Goal: Ask a question

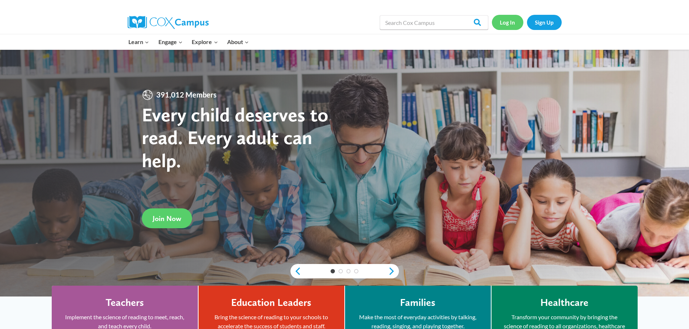
click at [504, 27] on link "Log In" at bounding box center [507, 22] width 31 height 15
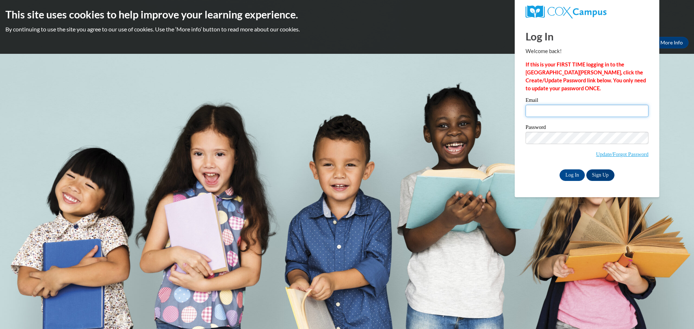
type input "heider.elizabeth.c@muscogee.k12.ga.us"
click at [570, 116] on input "[PERSON_NAME][EMAIL_ADDRESS][PERSON_NAME][DOMAIN_NAME]" at bounding box center [587, 111] width 123 height 12
click at [571, 175] on input "Log In" at bounding box center [572, 176] width 25 height 12
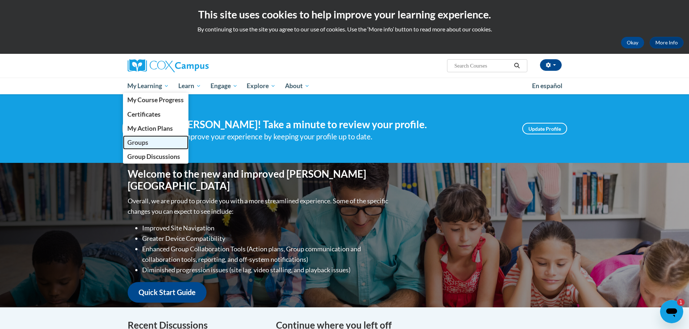
click at [139, 144] on span "Groups" at bounding box center [137, 143] width 21 height 8
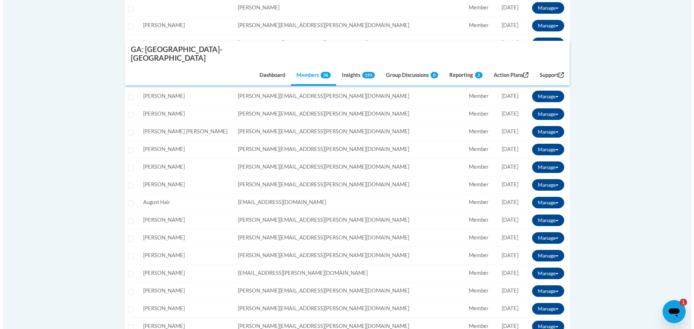
scroll to position [398, 0]
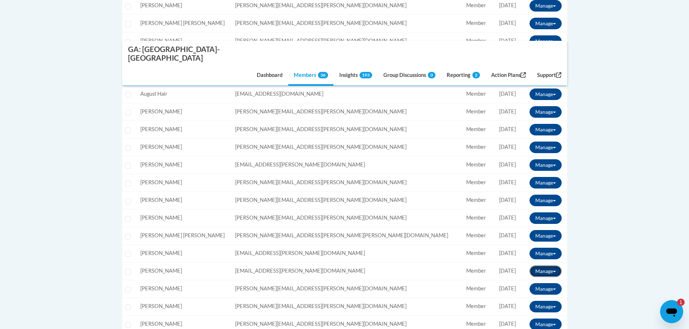
click at [534, 266] on button "Manage" at bounding box center [545, 272] width 32 height 12
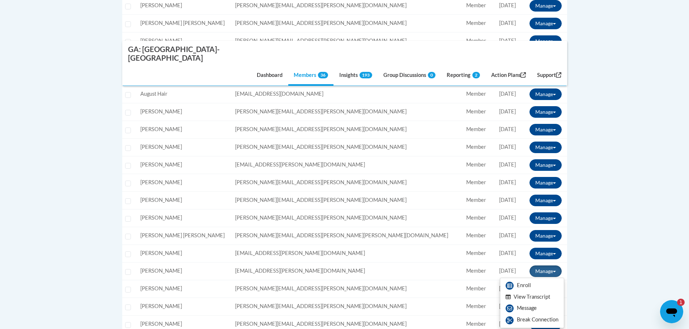
click at [534, 292] on button "View Transcript" at bounding box center [528, 297] width 56 height 11
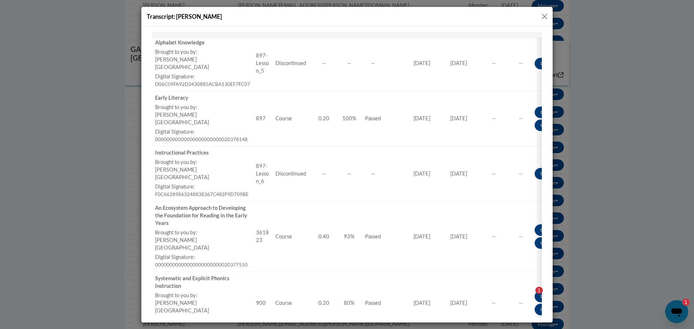
scroll to position [658, 0]
click at [545, 17] on button "Close" at bounding box center [544, 16] width 9 height 9
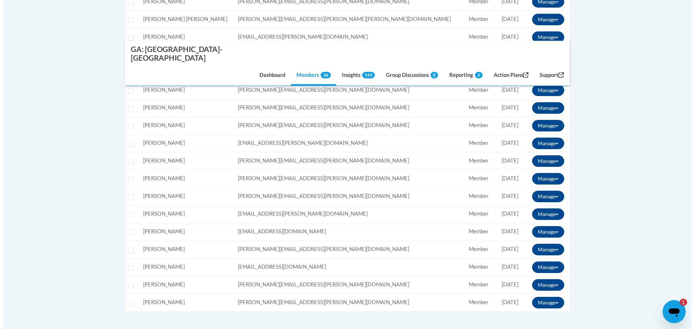
scroll to position [615, 0]
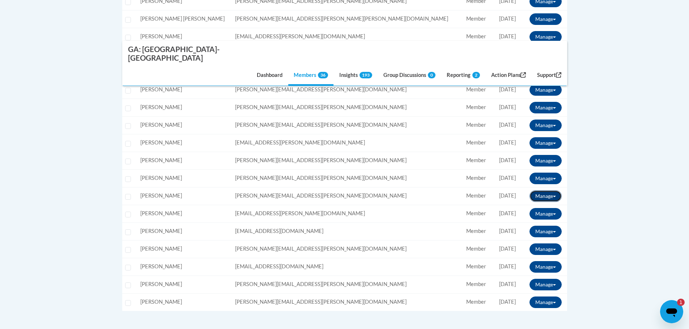
click at [542, 190] on button "Manage" at bounding box center [545, 196] width 32 height 12
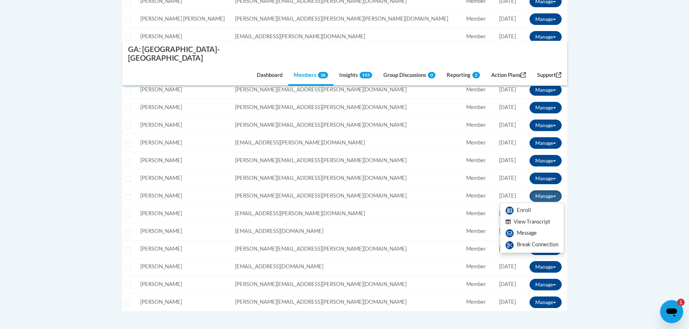
click at [541, 217] on button "View Transcript" at bounding box center [528, 222] width 56 height 11
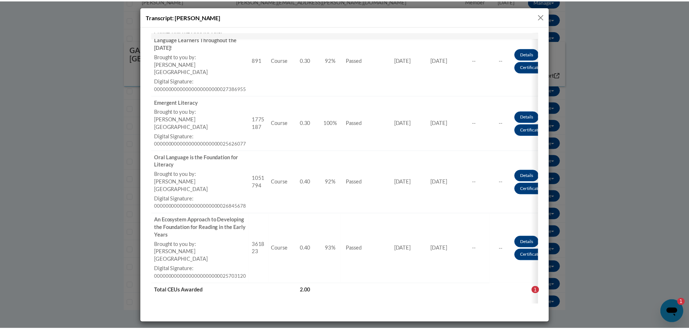
scroll to position [270, 0]
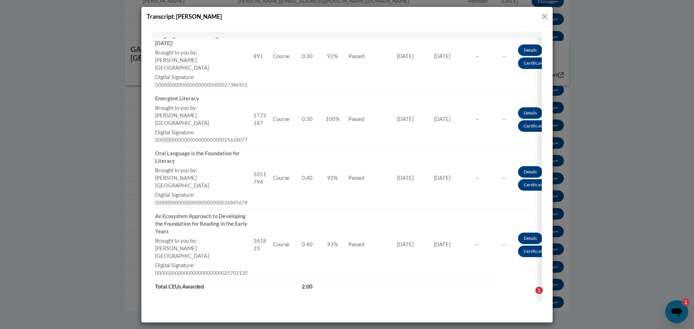
click at [545, 14] on button "Close" at bounding box center [544, 16] width 9 height 9
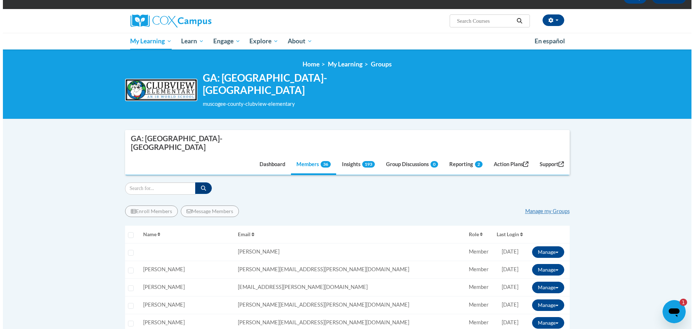
scroll to position [0, 0]
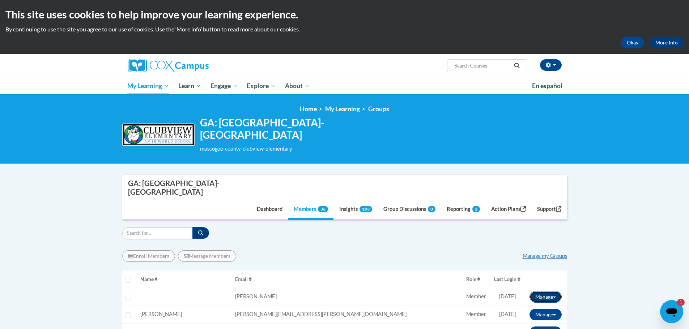
click at [549, 291] on button "Manage" at bounding box center [545, 297] width 32 height 12
click at [544, 317] on button "View Transcript" at bounding box center [528, 322] width 56 height 11
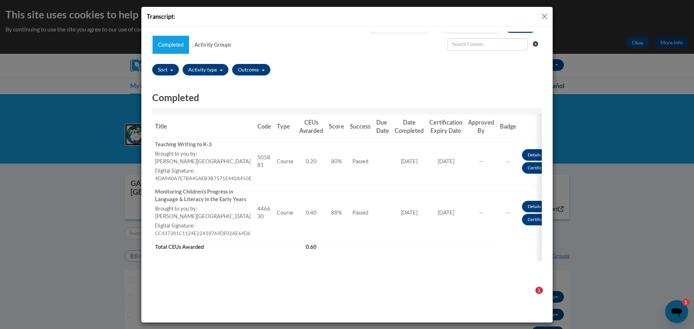
click at [543, 18] on button "Close" at bounding box center [544, 16] width 9 height 9
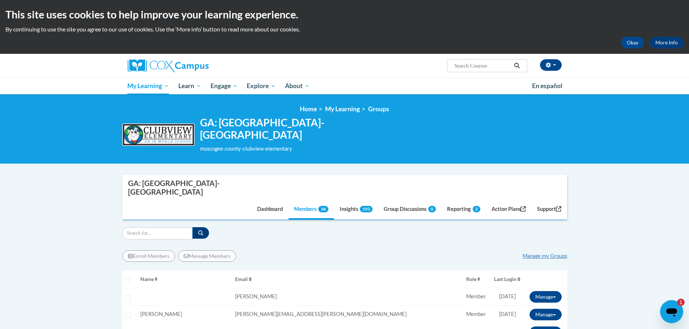
click at [671, 310] on icon "Open messaging window, 1 unread message" at bounding box center [671, 313] width 11 height 9
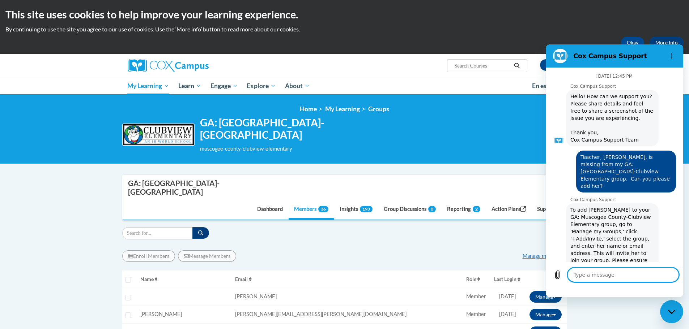
scroll to position [766, 0]
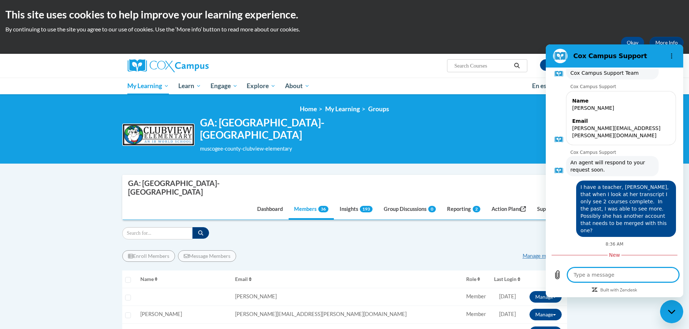
click at [618, 277] on textarea at bounding box center [622, 275] width 111 height 14
click at [614, 276] on textarea at bounding box center [622, 275] width 111 height 14
type textarea "x"
click at [585, 273] on textarea at bounding box center [622, 275] width 111 height 14
type textarea "S"
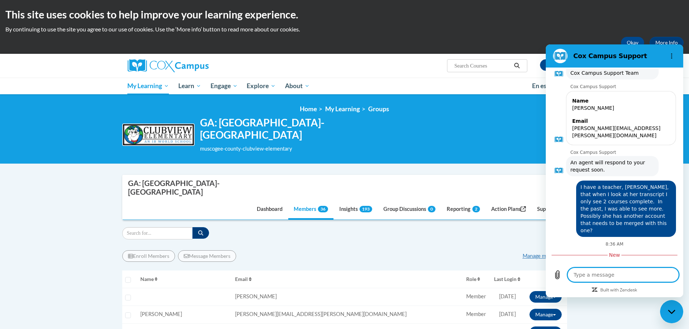
type textarea "x"
type textarea "Sh"
type textarea "x"
type textarea "She"
type textarea "x"
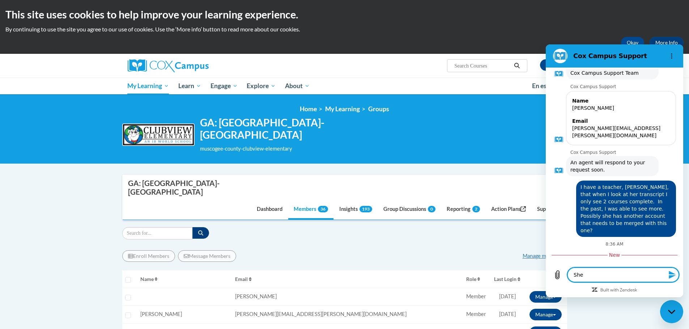
type textarea "She"
type textarea "x"
type textarea "She h"
type textarea "x"
type textarea "She ha"
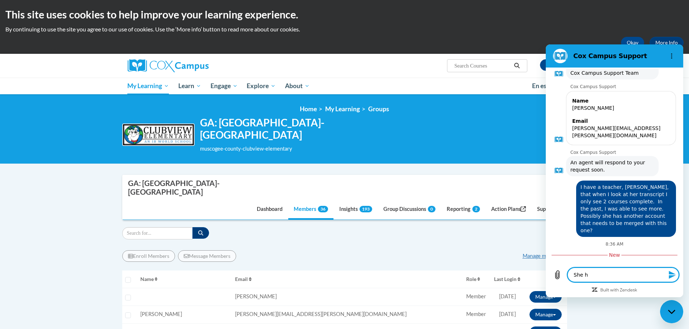
type textarea "x"
type textarea "She has"
type textarea "x"
type textarea "She has"
type textarea "x"
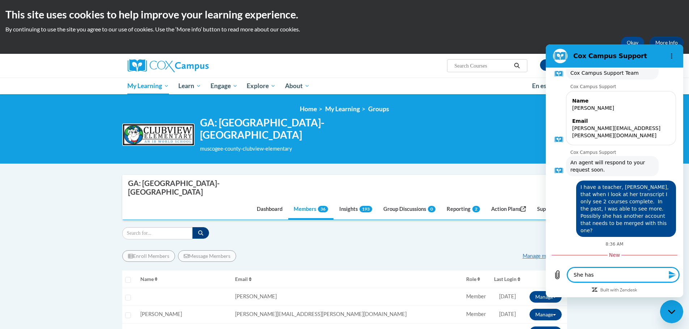
type textarea "She has 2"
type textarea "x"
type textarea "She has 2"
type textarea "x"
type textarea "She has 2 a"
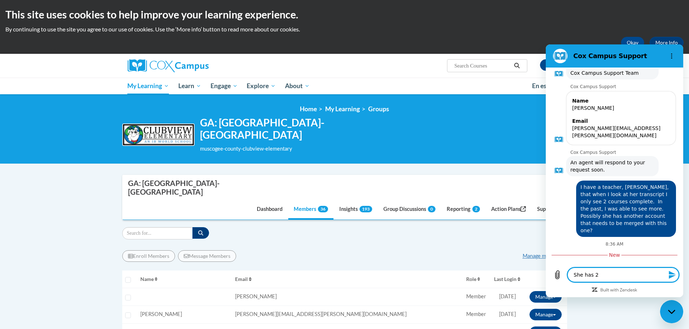
type textarea "x"
type textarea "She has 2 ac"
type textarea "x"
type textarea "She has 2 acc"
type textarea "x"
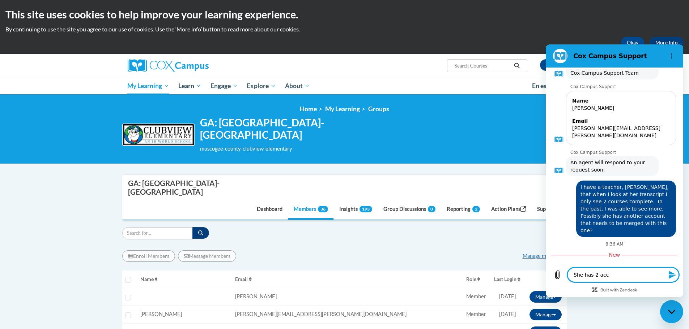
type textarea "She has 2 acco"
type textarea "x"
type textarea "She has 2 accou"
type textarea "x"
type textarea "She has 2 accoun"
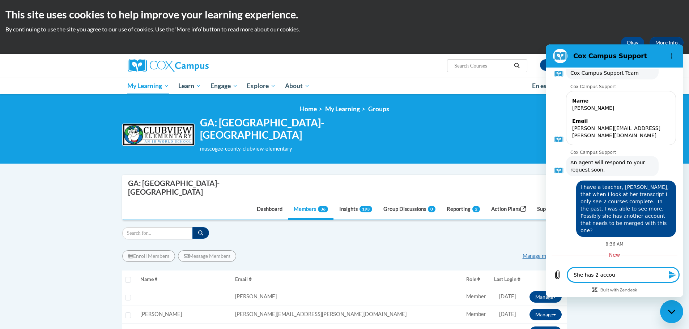
type textarea "x"
type textarea "She has 2 account"
type textarea "x"
type textarea "She has 2 accounts"
type textarea "x"
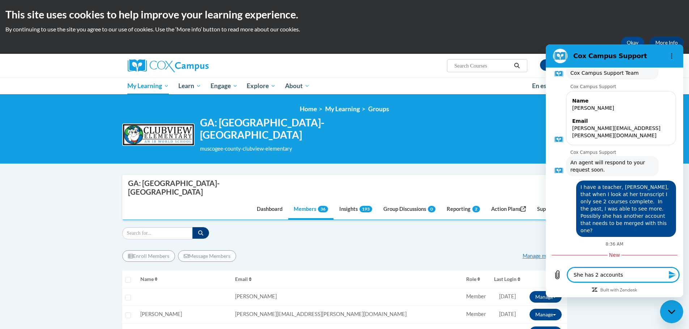
type textarea "She has 2 accounts"
type textarea "x"
type textarea "She has 2 accounts t"
type textarea "x"
type textarea "She has 2 accounts th"
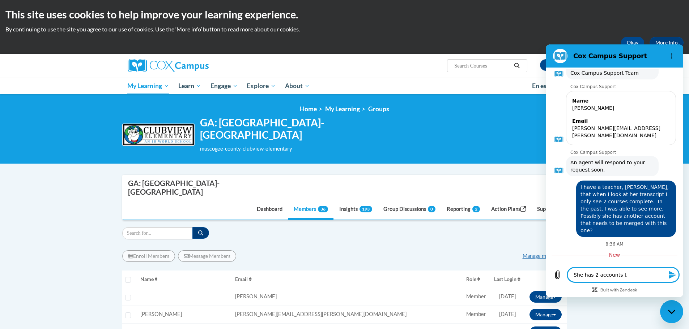
type textarea "x"
type textarea "She has 2 accounts tha"
type textarea "x"
type textarea "She has 2 accounts that"
type textarea "x"
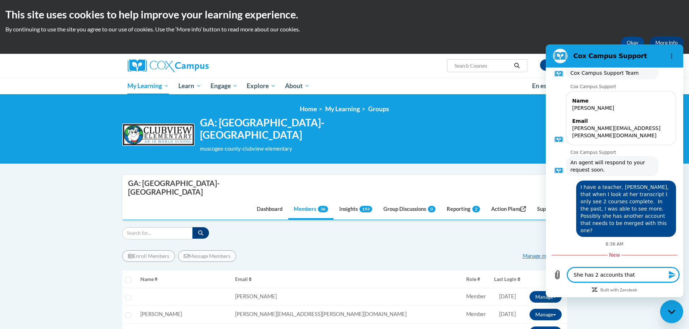
type textarea "She has 2 accounts that"
type textarea "x"
type textarea "She has 2 accounts that n"
type textarea "x"
type textarea "She has 2 accounts that ne"
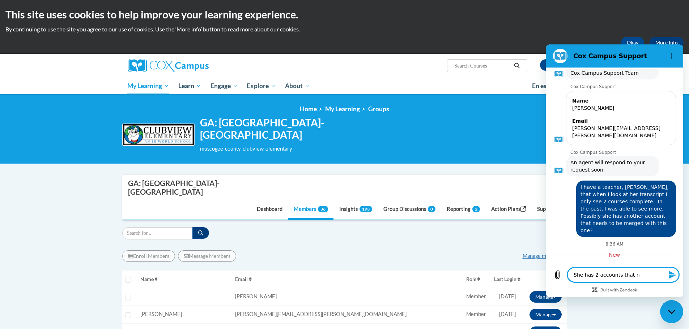
type textarea "x"
type textarea "She has 2 accounts that nee"
type textarea "x"
type textarea "She has 2 accounts that need"
type textarea "x"
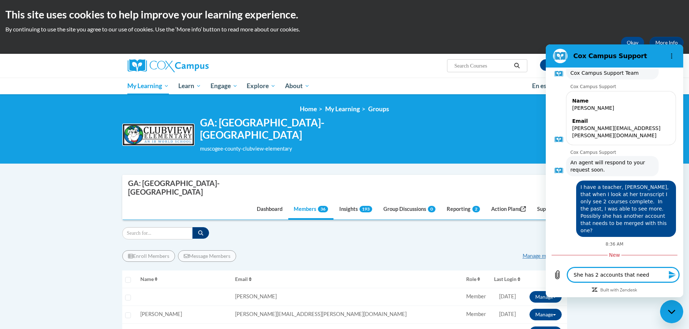
type textarea "She has 2 accounts that need"
type textarea "x"
type textarea "She has 2 accounts that need t"
type textarea "x"
type textarea "She has 2 accounts that need to"
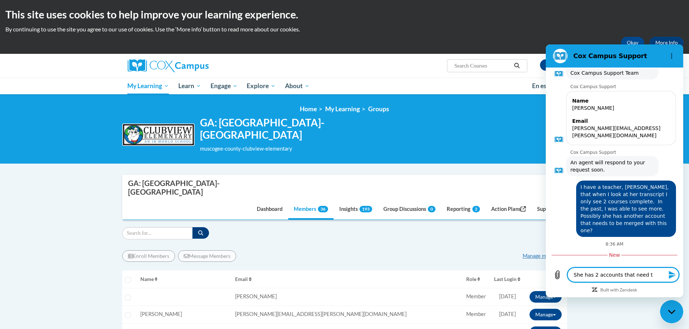
type textarea "x"
type textarea "She has 2 accounts that need to"
type textarea "x"
type textarea "She has 2 accounts that need to b"
type textarea "x"
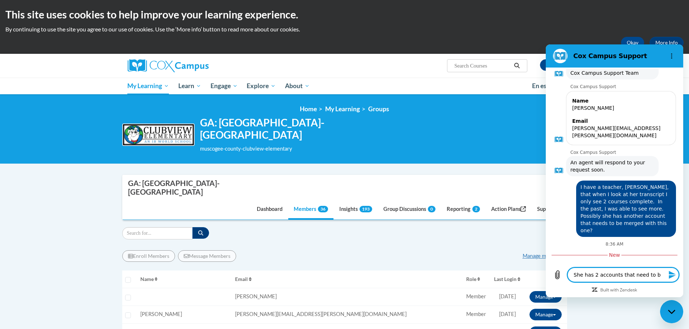
type textarea "She has 2 accounts that need to be"
type textarea "x"
type textarea "She has 2 accounts that need to be"
type textarea "x"
type textarea "She has 2 accounts that need to be m"
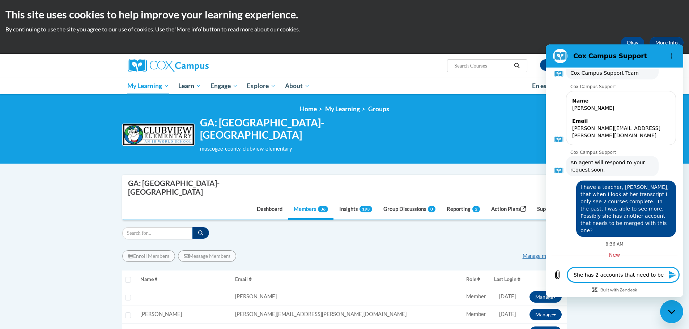
type textarea "x"
type textarea "She has 2 accounts that need to be me"
type textarea "x"
type textarea "She has 2 accounts that need to be mer"
type textarea "x"
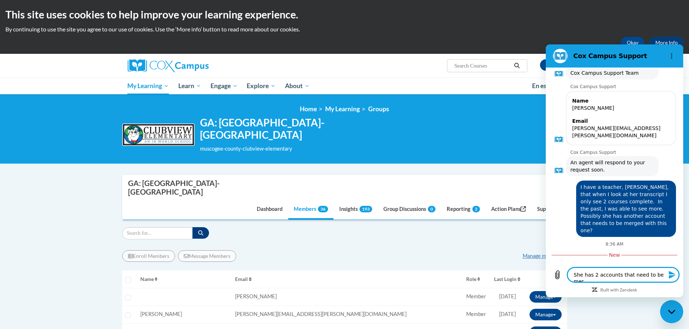
type textarea "She has 2 accounts that need to be merg"
type textarea "x"
type textarea "She has 2 accounts that need to be merge"
type textarea "x"
type textarea "She has 2 accounts that need to be merger"
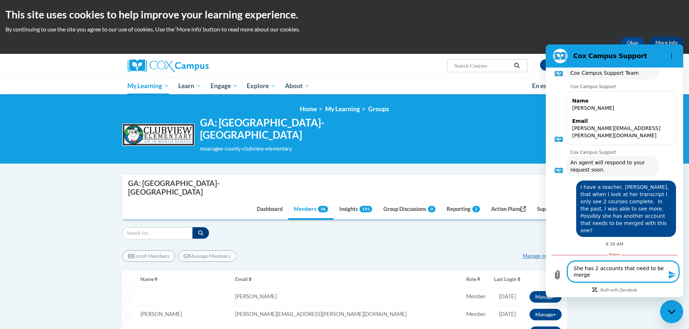
type textarea "x"
type textarea "She has 2 accounts that need to be mergerd"
type textarea "x"
type textarea "She has 2 accounts that need to be merger"
type textarea "x"
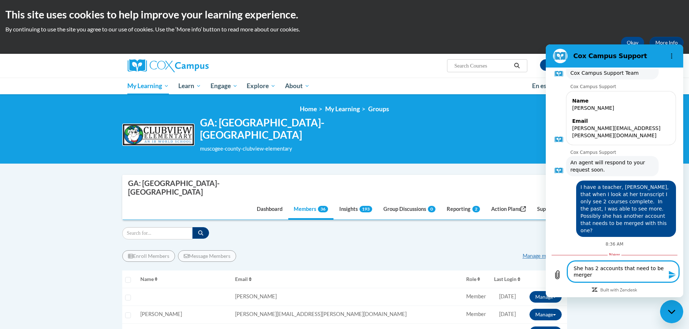
type textarea "She has 2 accounts that need to be merge"
type textarea "x"
type textarea "She has 2 accounts that need to be merged"
type textarea "x"
type textarea "She has 2 accounts that need to be merged."
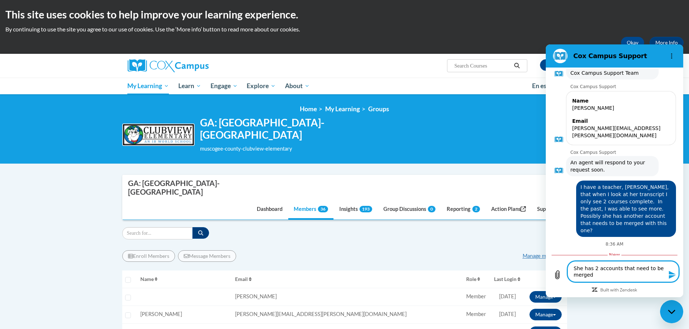
type textarea "x"
type textarea "She has 2 accounts that need to be merged."
type textarea "x"
type textarea "She has 2 accounts that need to be merged."
type textarea "x"
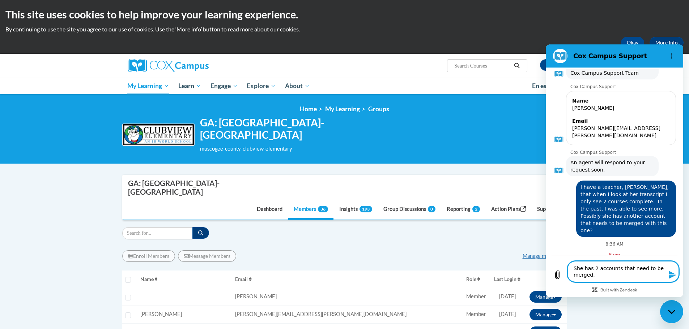
type textarea "She has 2 accounts that need to be merged. I"
type textarea "x"
type textarea "She has 2 accounts that need to be merged. I"
type textarea "x"
type textarea "She has 2 accounts that need to be merged. I a"
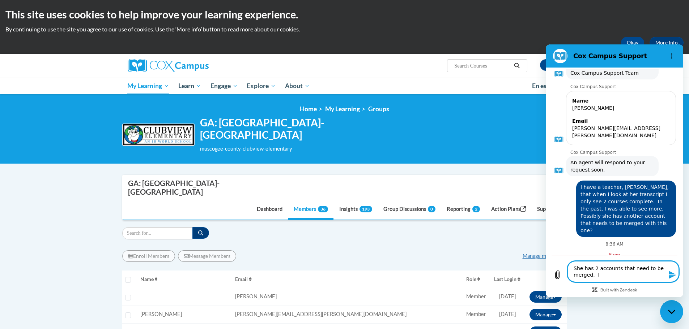
type textarea "x"
type textarea "She has 2 accounts that need to be merged. I as"
type textarea "x"
type textarea "She has 2 accounts that need to be merged. I ask"
type textarea "x"
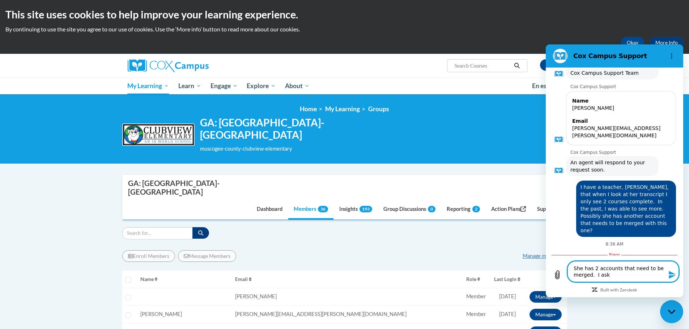
type textarea "She has 2 accounts that need to be merged. I aske"
type textarea "x"
type textarea "She has 2 accounts that need to be merged. I asked"
type textarea "x"
type textarea "She has 2 accounts that need to be merged. I asked"
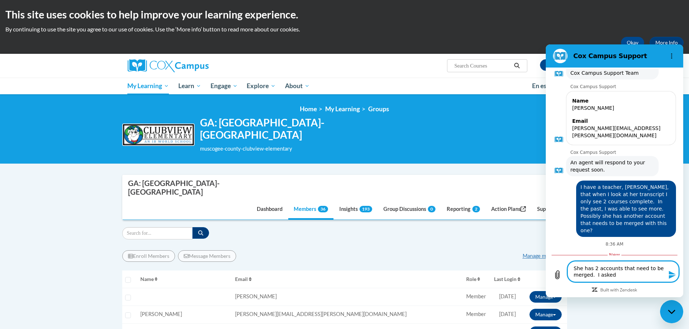
type textarea "x"
type textarea "She has 2 accounts that need to be merged. I asked h"
type textarea "x"
type textarea "She has 2 accounts that need to be merged. I asked he"
type textarea "x"
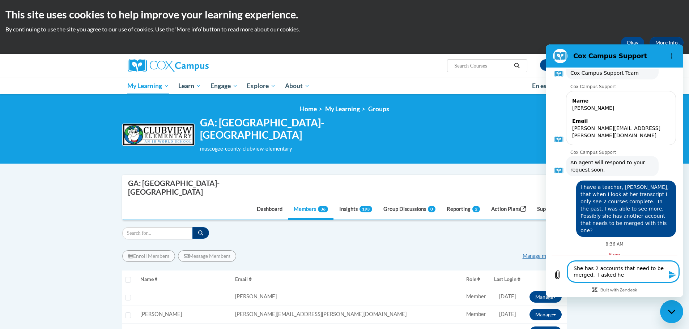
type textarea "She has 2 accounts that need to be merged. I asked her"
type textarea "x"
type textarea "She has 2 accounts that need to be merged. I asked her"
type textarea "x"
type textarea "She has 2 accounts that need to be merged. I asked her t"
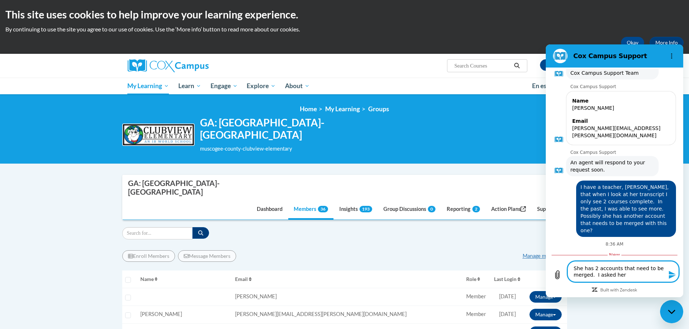
type textarea "x"
type textarea "She has 2 accounts that need to be merged. I asked her to"
type textarea "x"
type textarea "She has 2 accounts that need to be merged. I asked her to"
type textarea "x"
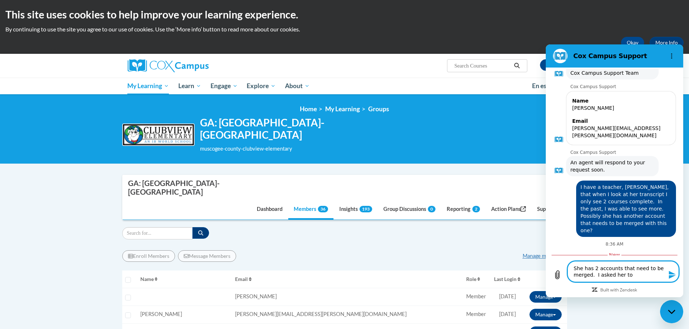
type textarea "She has 2 accounts that need to be merged. I asked her to d"
type textarea "x"
type textarea "She has 2 accounts that need to be merged. I asked her to do"
type textarea "x"
type textarea "She has 2 accounts that need to be merged. I asked her to do"
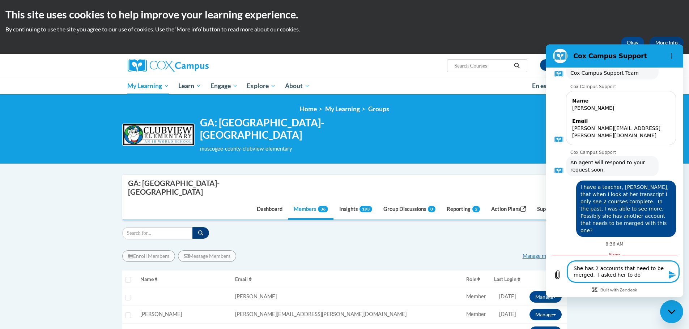
type textarea "x"
type textarea "She has 2 accounts that need to be merged. I asked her to do a"
type textarea "x"
type textarea "She has 2 accounts that need to be merged. I asked her to do a"
type textarea "x"
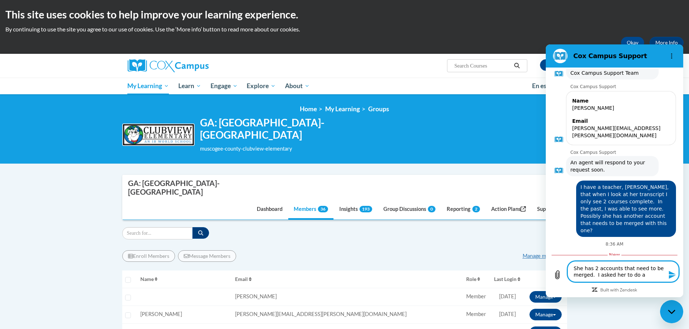
type textarea "She has 2 accounts that need to be merged. I asked her to do a w"
type textarea "x"
type textarea "She has 2 accounts that need to be merged. I asked her to do a wo"
type textarea "x"
type textarea "She has 2 accounts that need to be merged. I asked her to do a wor"
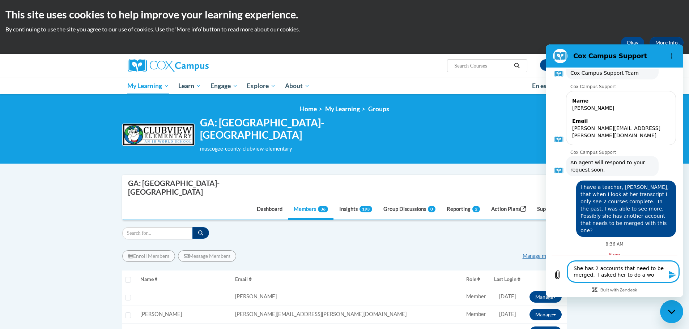
type textarea "x"
type textarea "She has 2 accounts that need to be merged. I asked her to do a work"
type textarea "x"
type textarea "She has 2 accounts that need to be merged. I asked her to do a work"
type textarea "x"
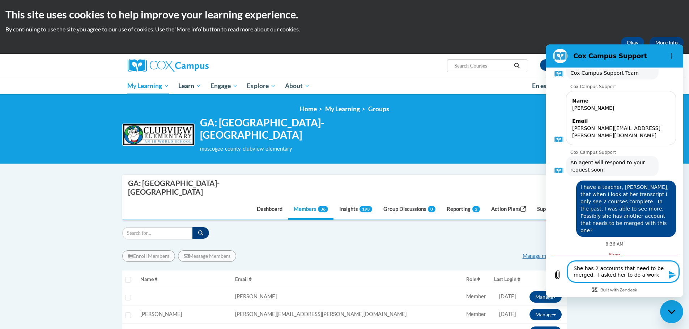
type textarea "She has 2 accounts that need to be merged. I asked her to do a work t"
type textarea "x"
type textarea "She has 2 accounts that need to be merged. I asked her to do a work ti"
type textarea "x"
type textarea "She has 2 accounts that need to be merged. I asked her to do a work tic"
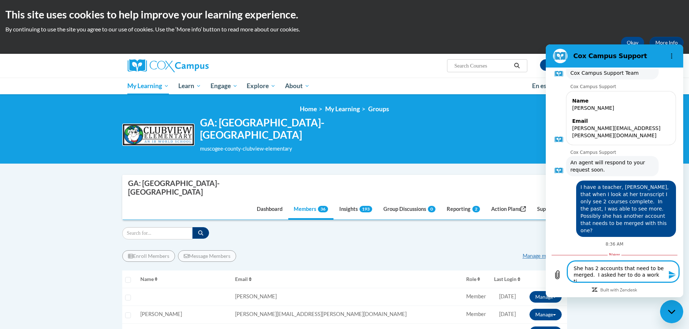
type textarea "x"
type textarea "She has 2 accounts that need to be merged. I asked her to do a work tick"
type textarea "x"
type textarea "She has 2 accounts that need to be merged. I asked her to do a work ticke"
type textarea "x"
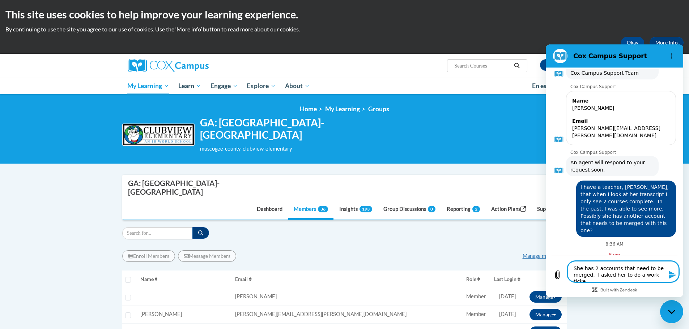
type textarea "She has 2 accounts that need to be merged. I asked her to do a work ticket"
type textarea "x"
type textarea "She has 2 accounts that need to be merged. I asked her to do a work ticket."
type textarea "x"
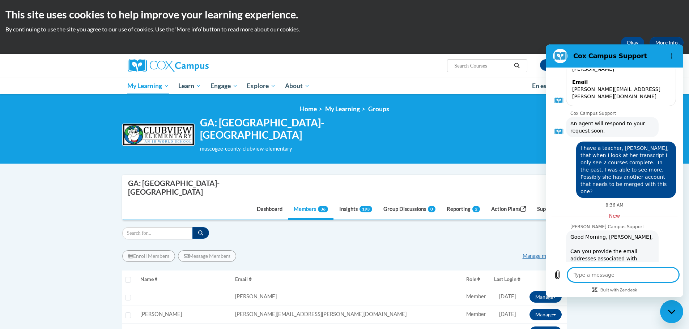
type textarea "x"
